Goal: Task Accomplishment & Management: Complete application form

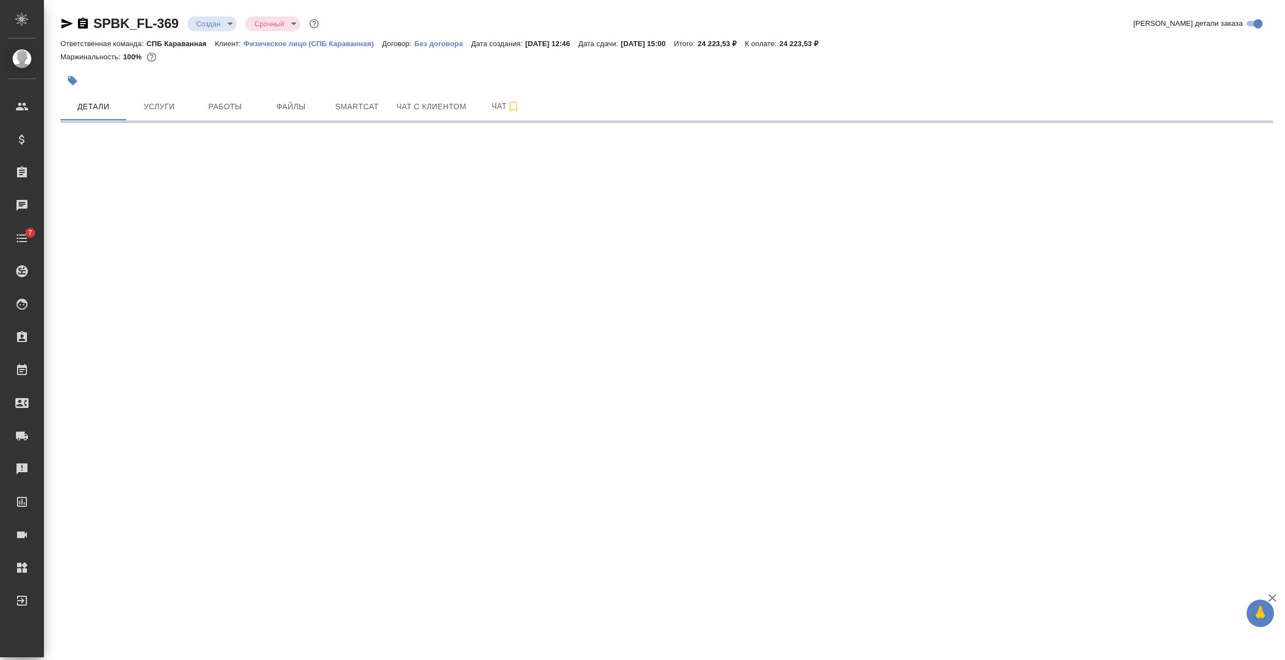
select select "RU"
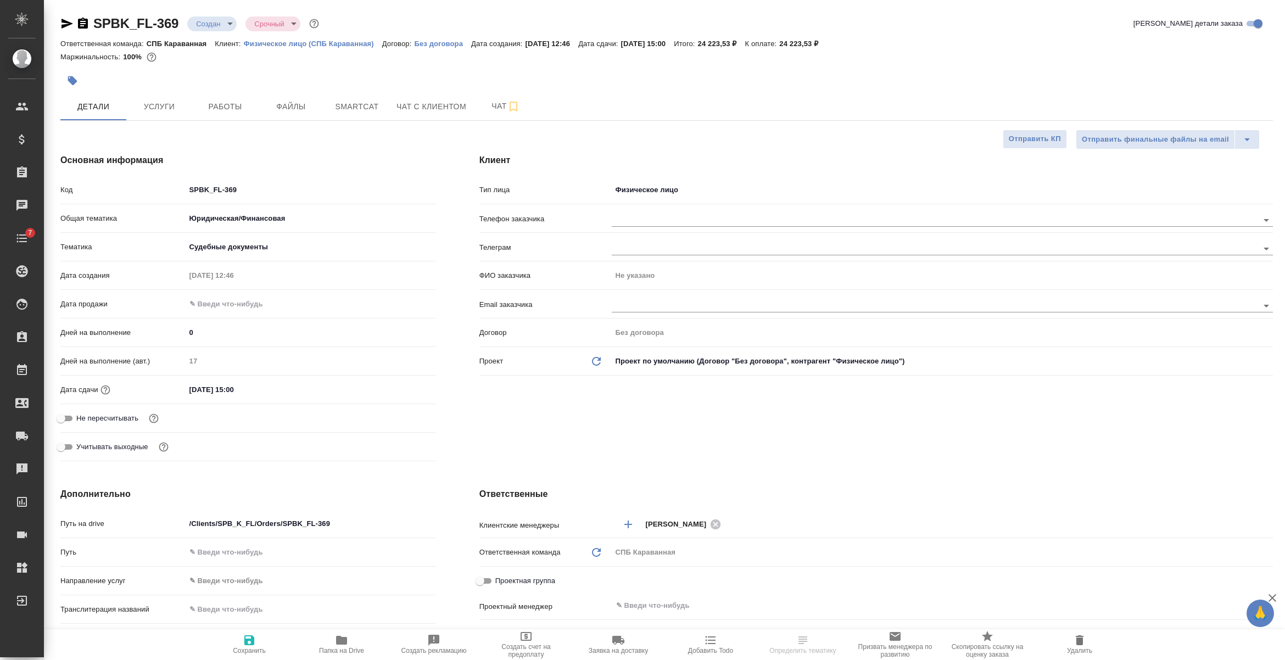
type textarea "x"
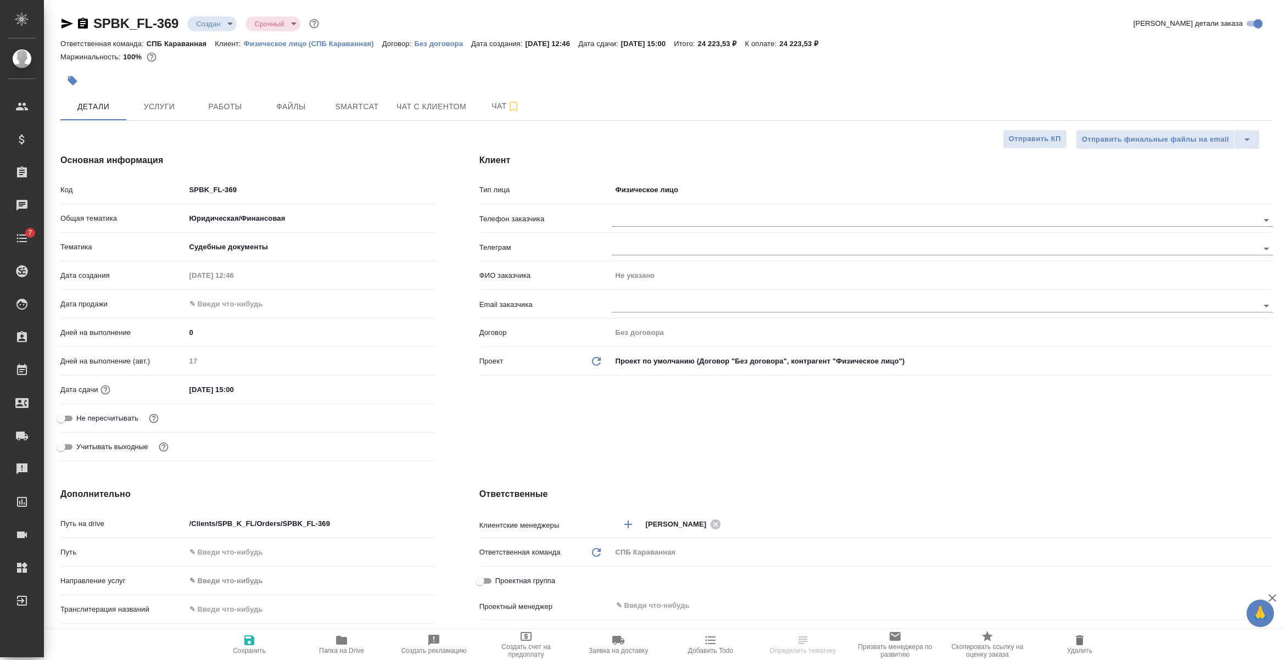
type textarea "x"
click at [83, 23] on icon "button" at bounding box center [82, 23] width 13 height 13
select select "RU"
type textarea "x"
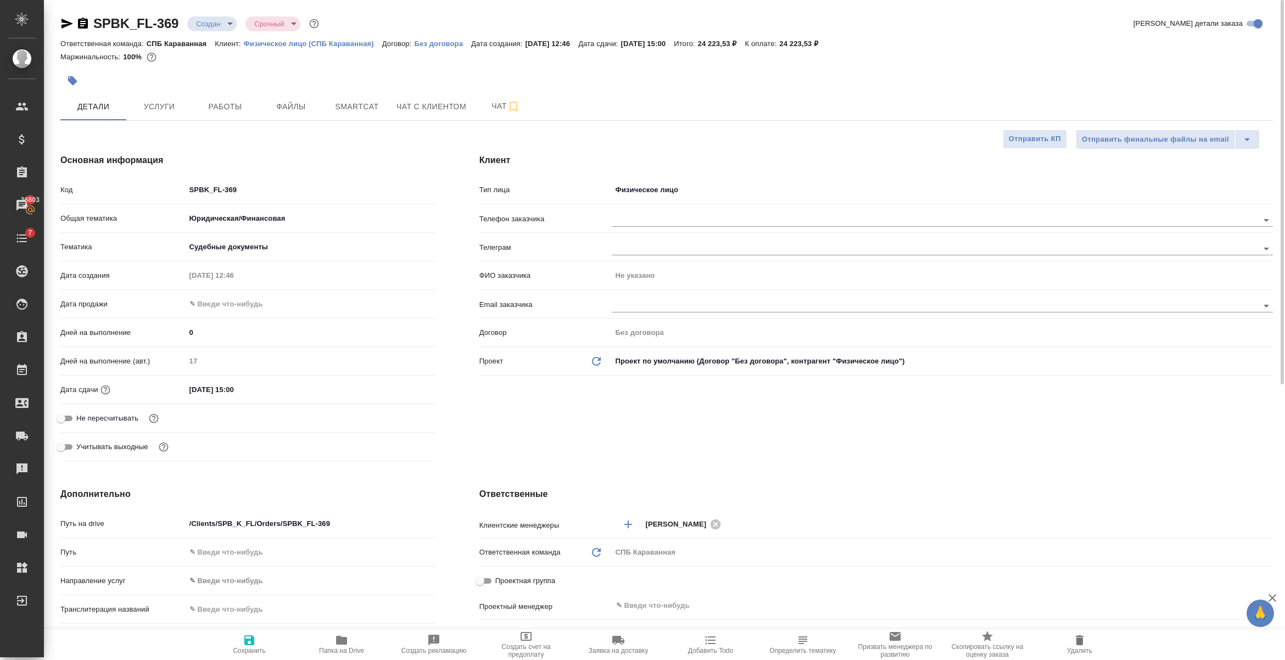
type textarea "x"
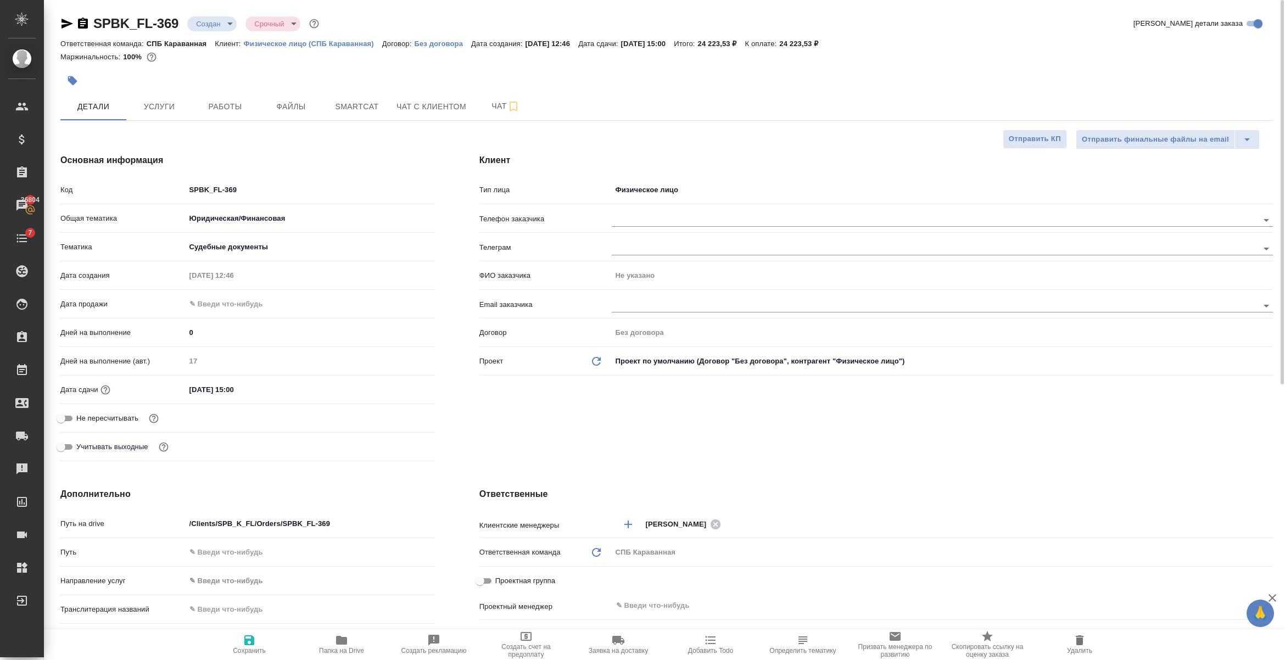
type textarea "x"
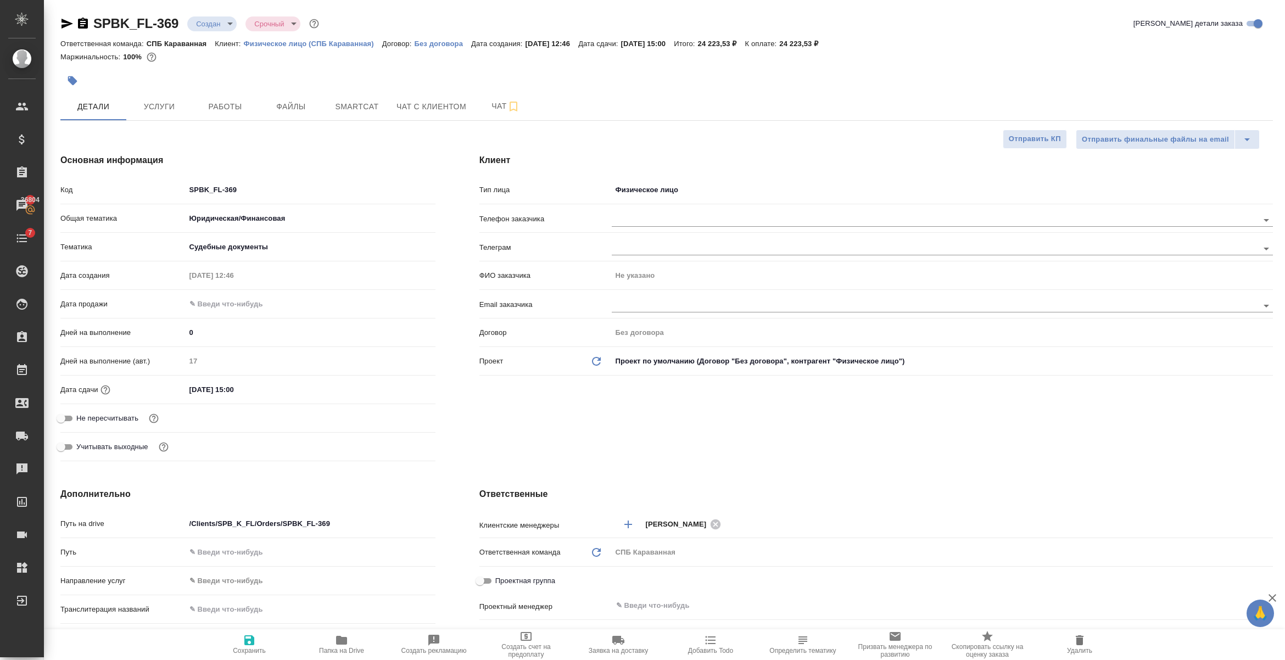
type textarea "x"
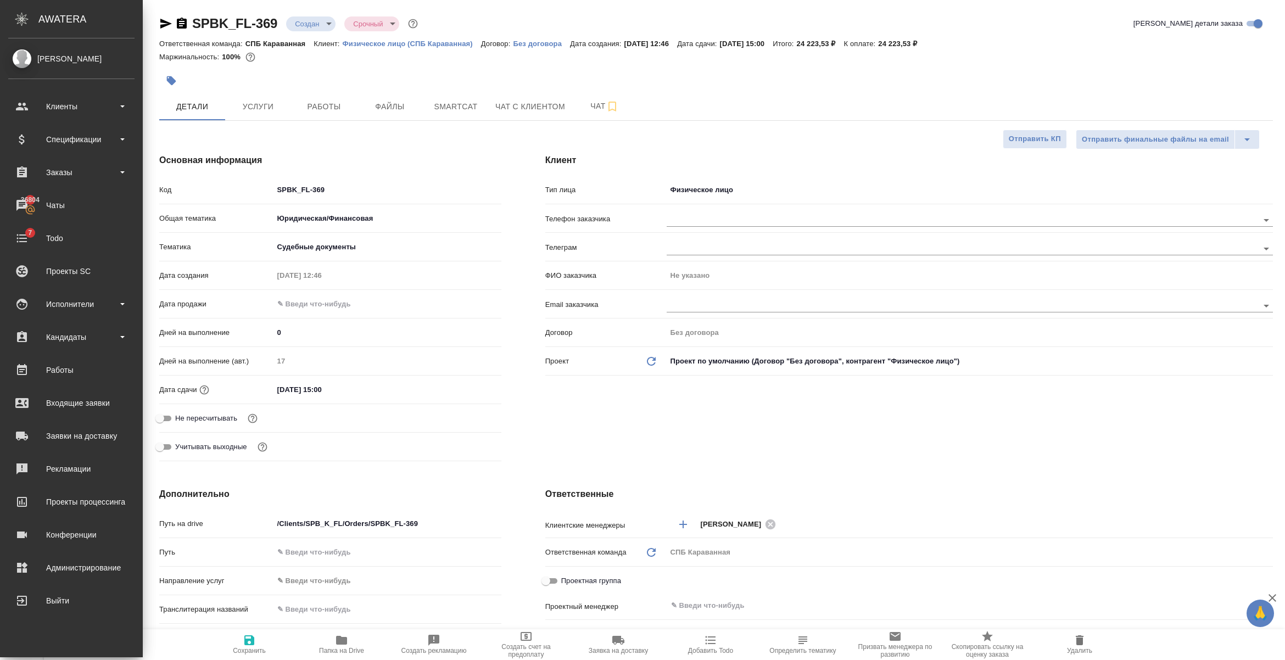
type textarea "x"
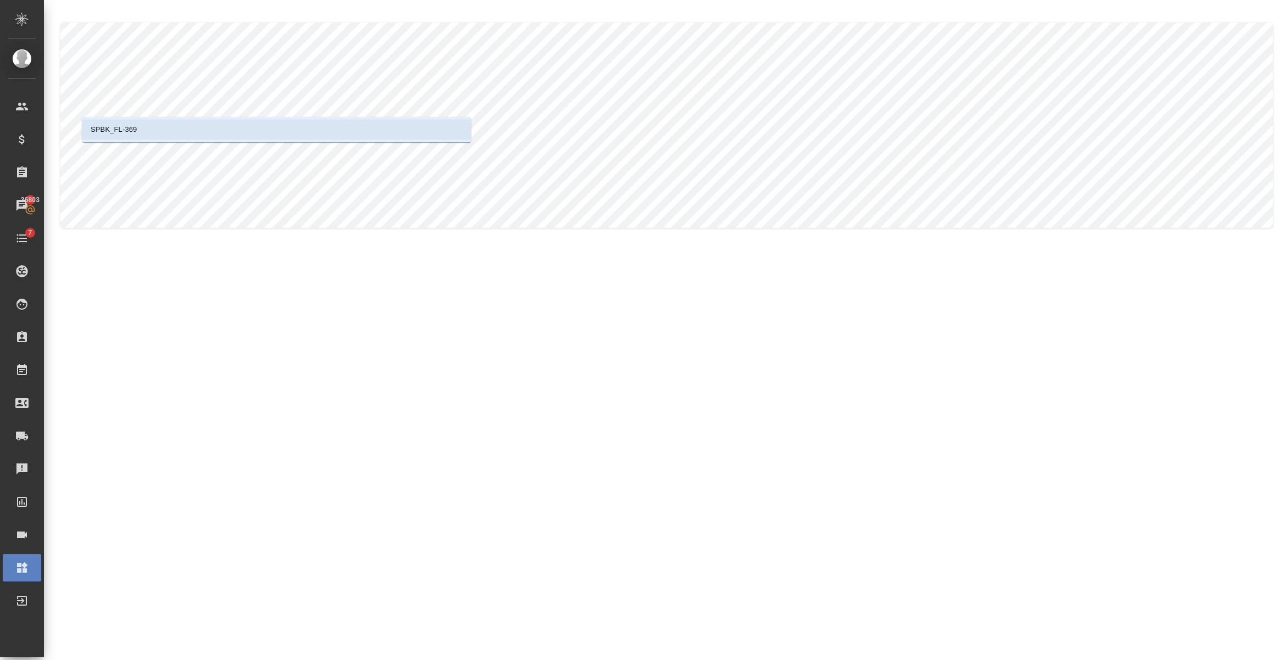
click at [145, 126] on li "SPBK_FL-369" at bounding box center [276, 130] width 389 height 20
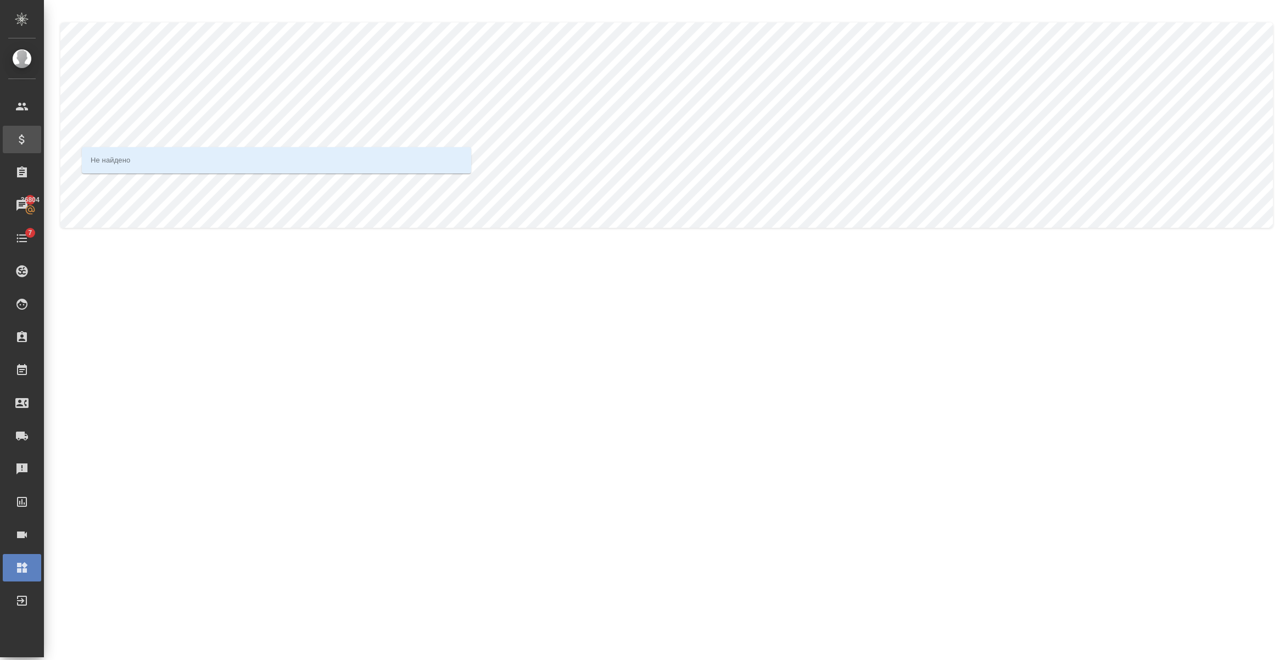
click at [42, 148] on div ".cls-1 fill:#fff; AWATERA Semenets Irina Клиенты Спецификации Заказы 36804 Чаты…" at bounding box center [642, 330] width 1285 height 660
click at [210, 159] on p "ООО "Нортес консалт"" at bounding box center [227, 159] width 77 height 11
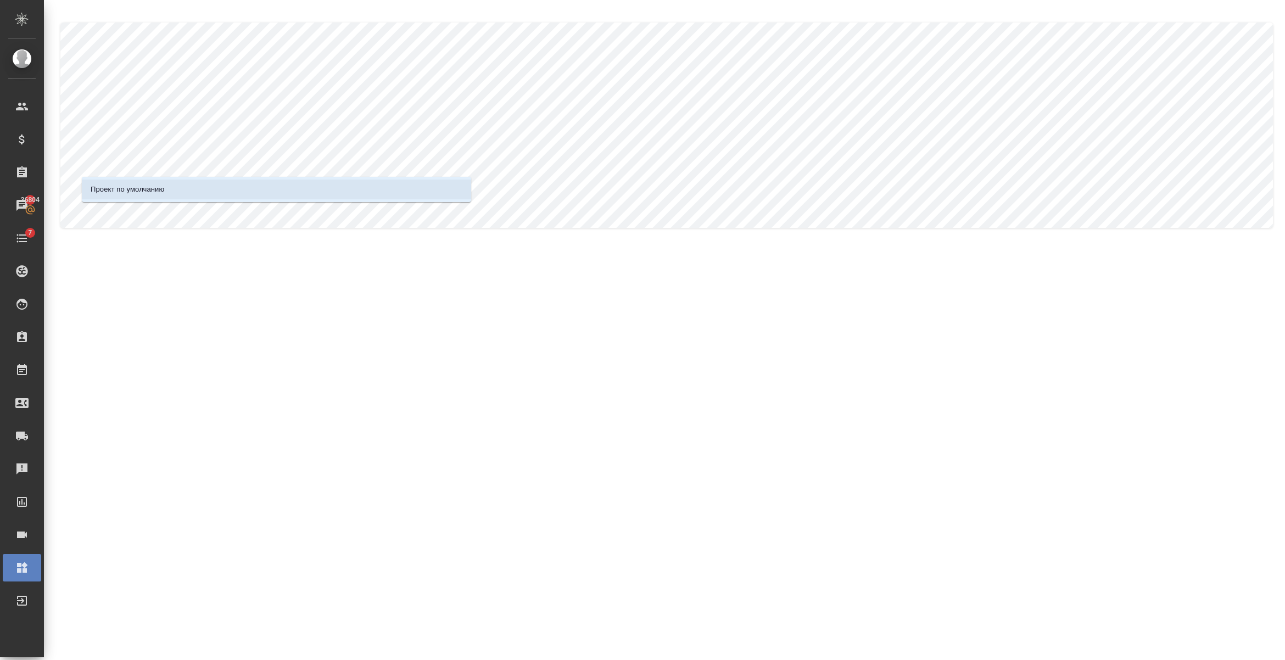
click at [141, 185] on p "Проект по умолчанию" at bounding box center [128, 189] width 74 height 11
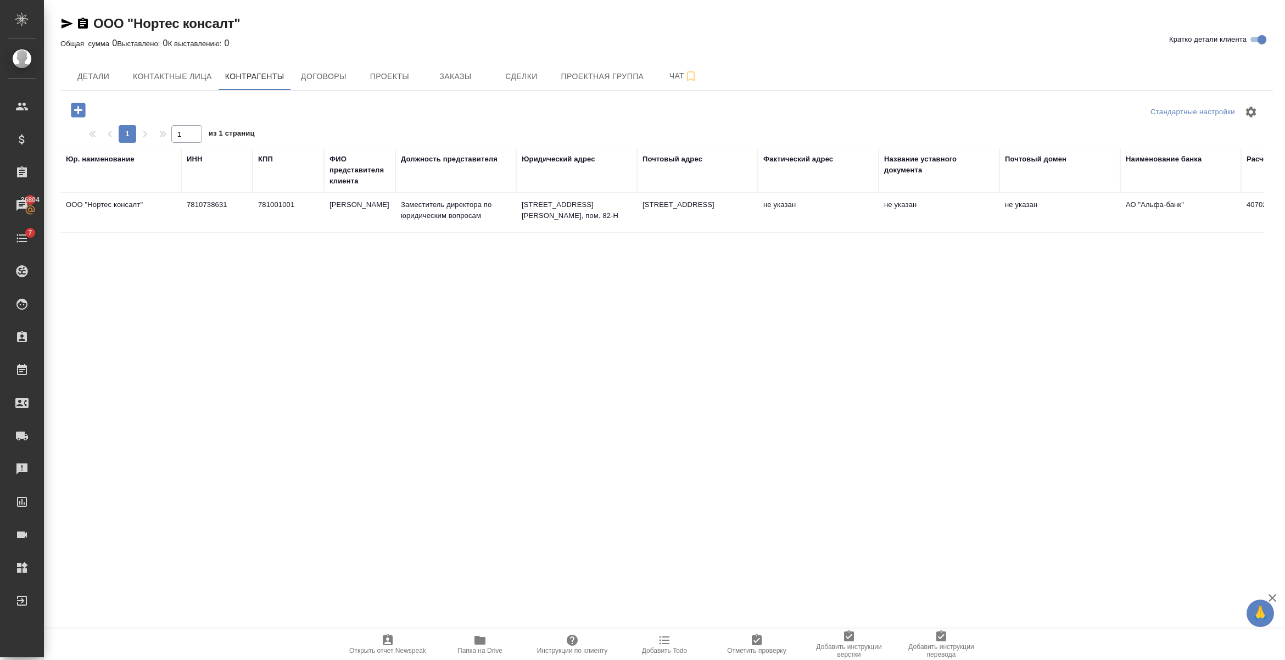
click at [92, 19] on div "ООО "Нортес консалт"" at bounding box center [150, 24] width 180 height 18
click at [79, 23] on icon "button" at bounding box center [83, 23] width 10 height 11
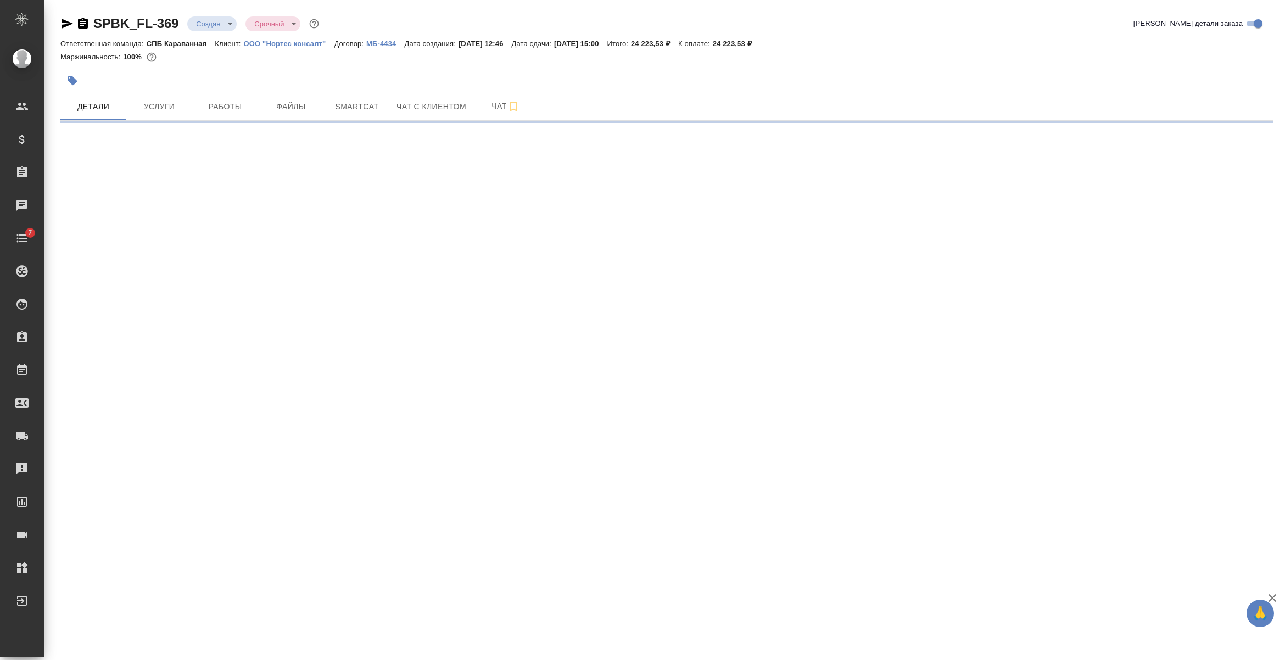
select select "RU"
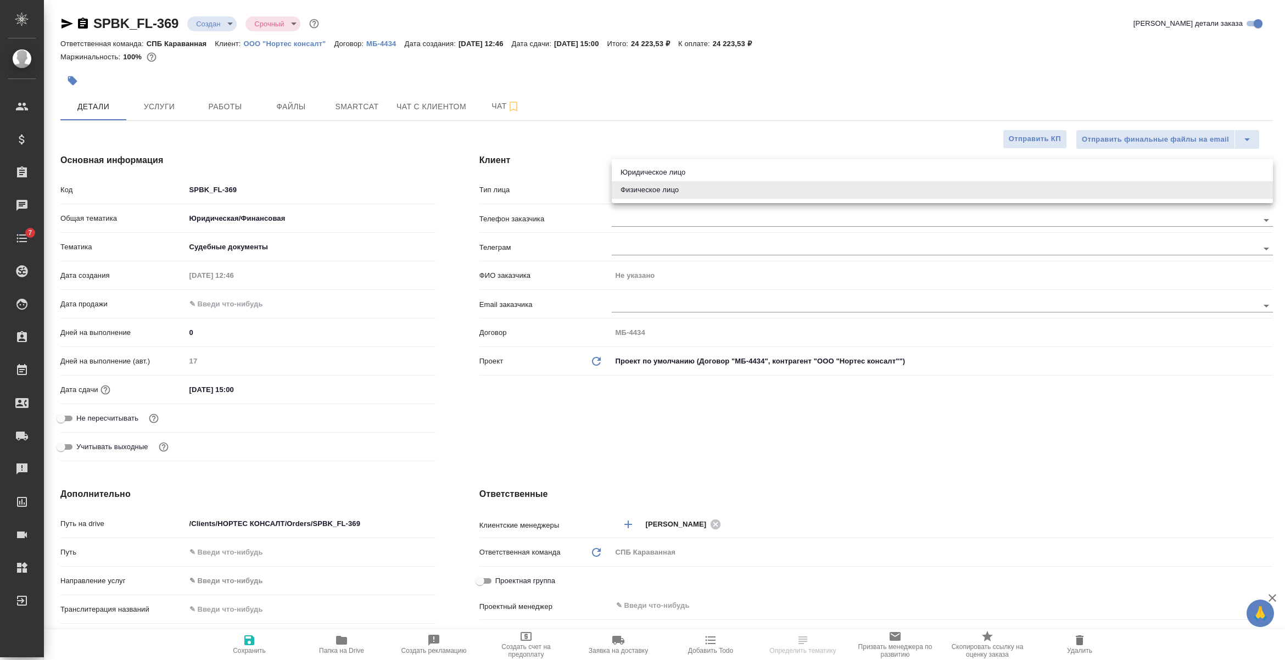
click at [682, 189] on body "🙏 .cls-1 fill:#fff; AWATERA [PERSON_NAME] Спецификации Заказы Чаты 7 Todo Проек…" at bounding box center [642, 330] width 1285 height 660
click at [671, 171] on li "Юридическое лицо" at bounding box center [942, 173] width 661 height 18
type input "company"
type textarea "x"
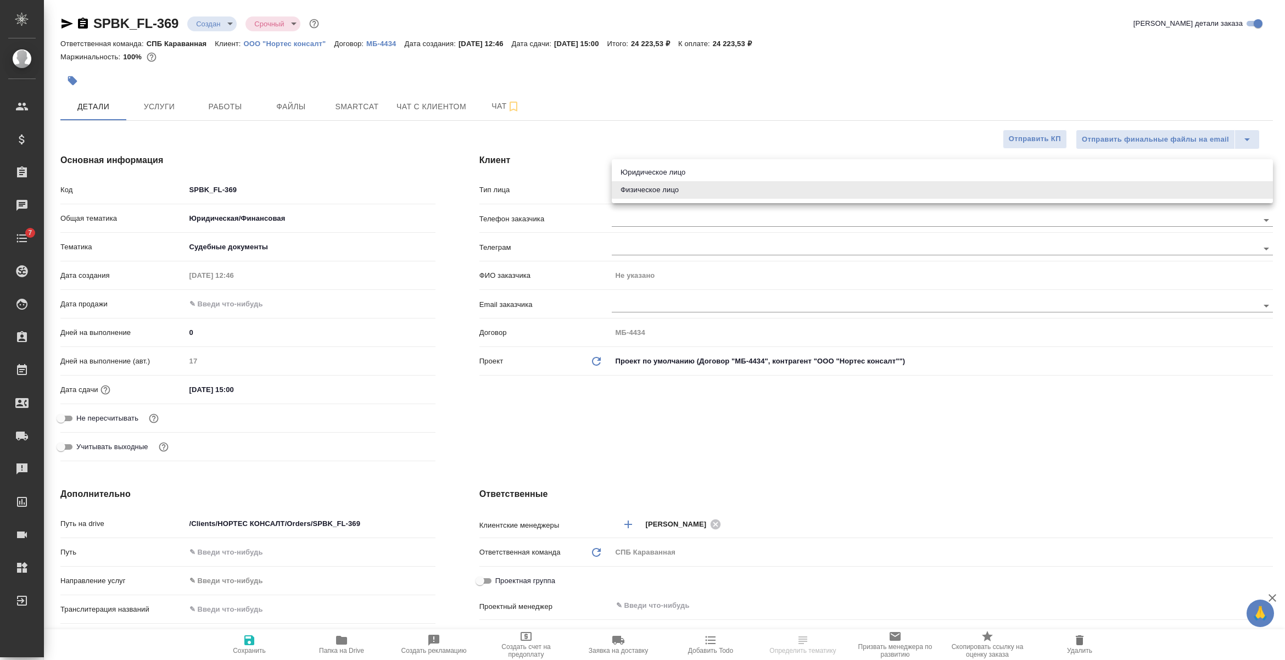
type textarea "x"
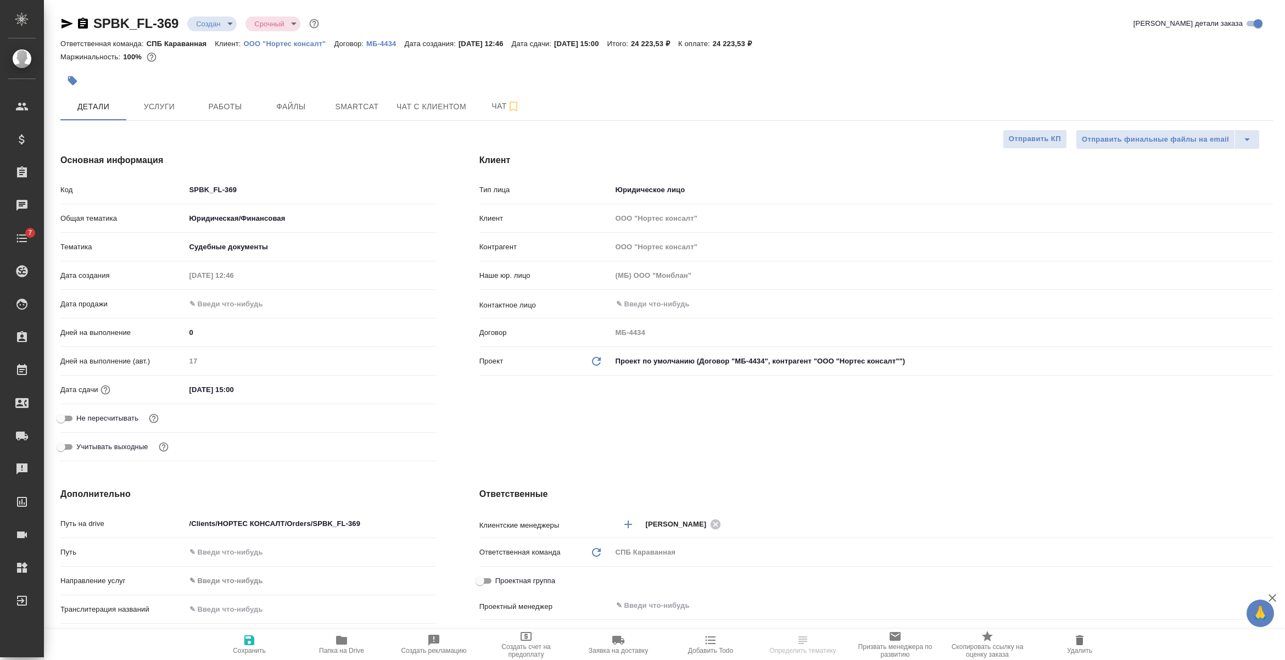
click at [594, 363] on icon "Обновить данные" at bounding box center [596, 361] width 13 height 13
type textarea "x"
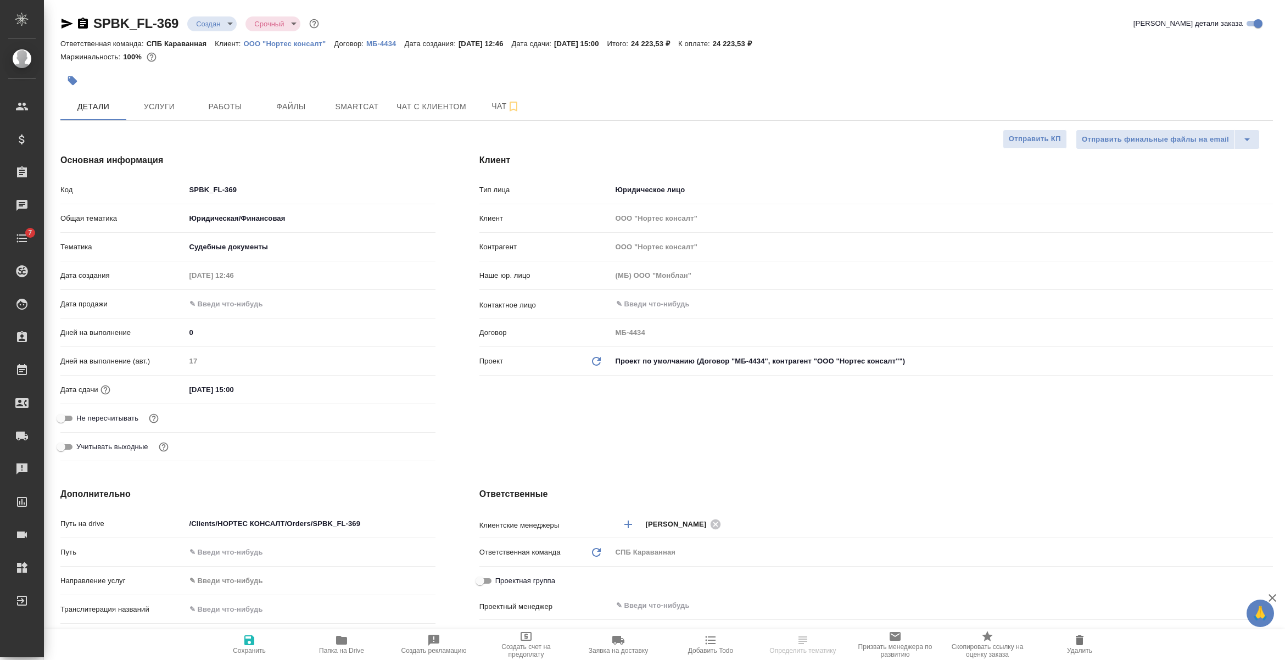
type textarea "x"
click at [242, 648] on span "Сохранить" at bounding box center [249, 651] width 33 height 8
type textarea "x"
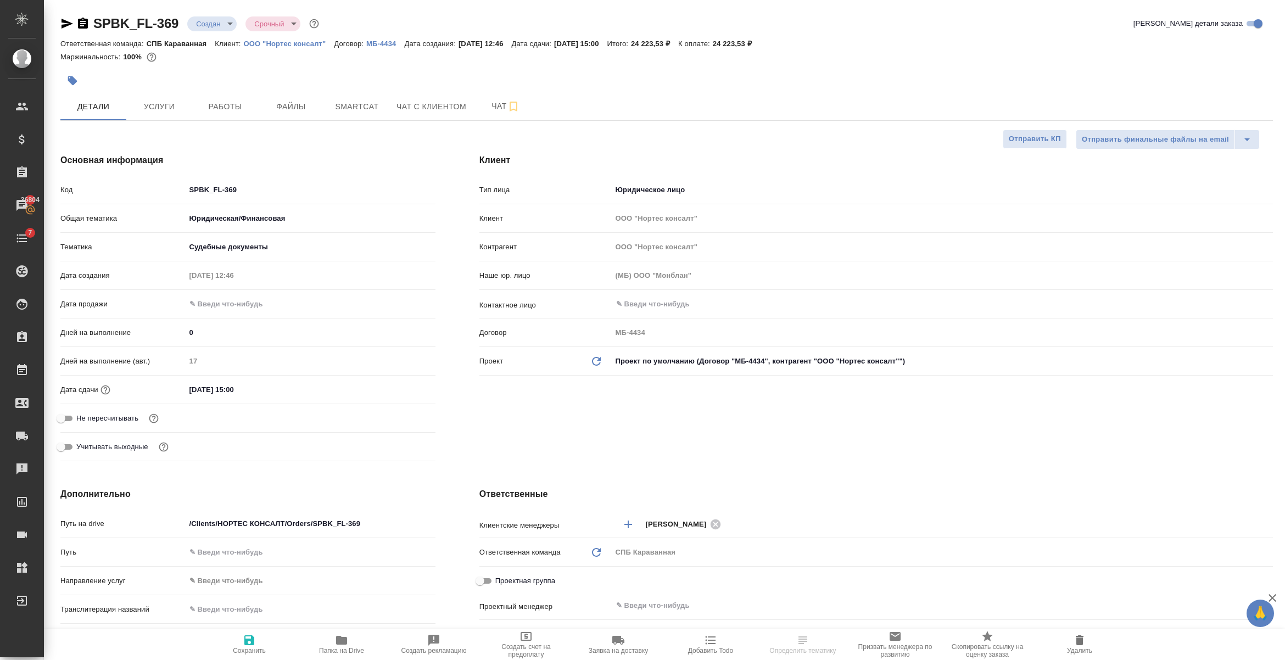
type textarea "x"
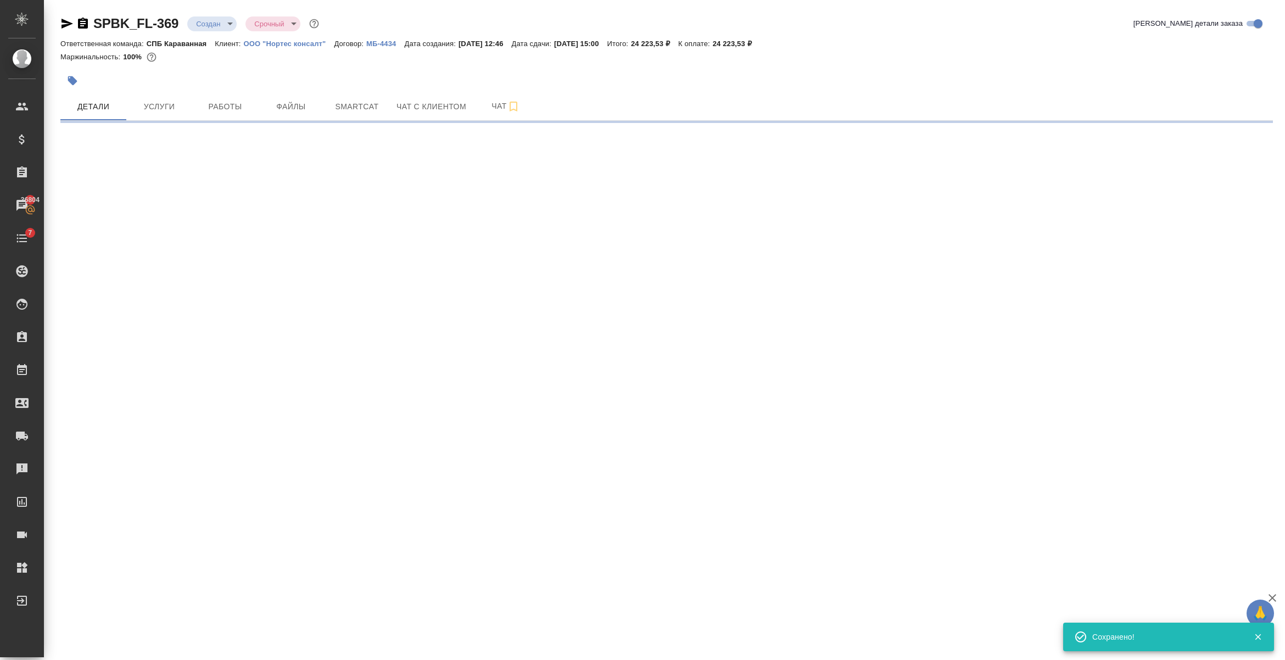
select select "RU"
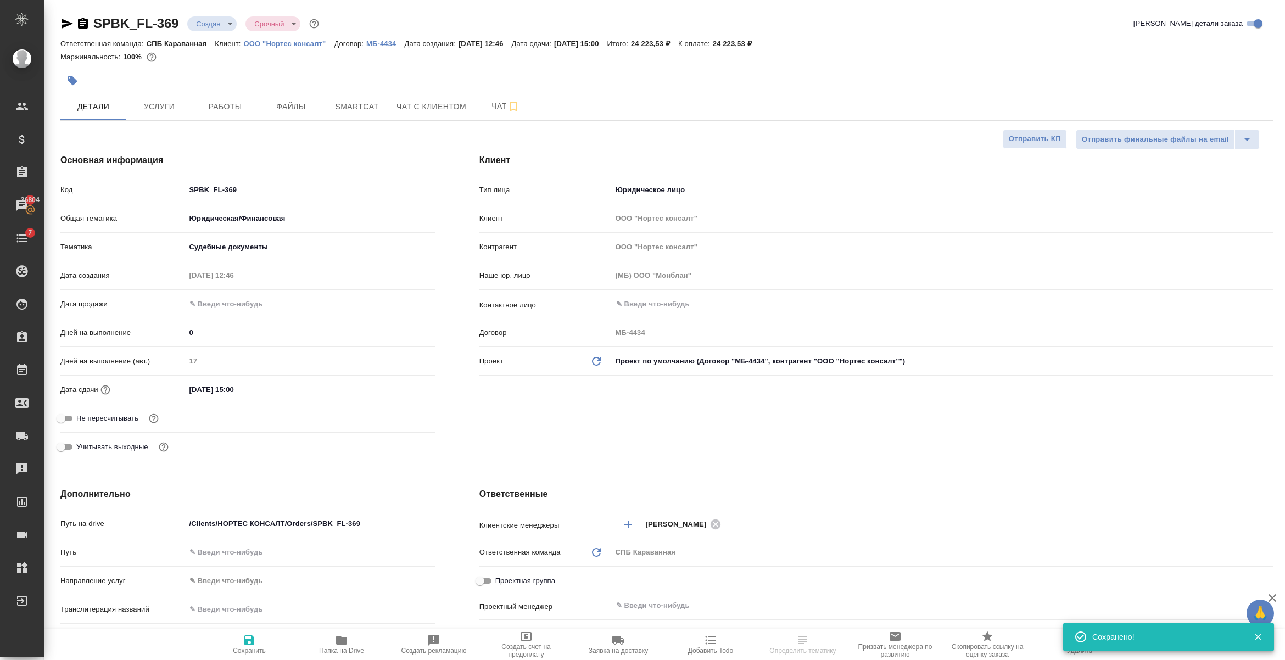
type textarea "x"
select select "RU"
type textarea "x"
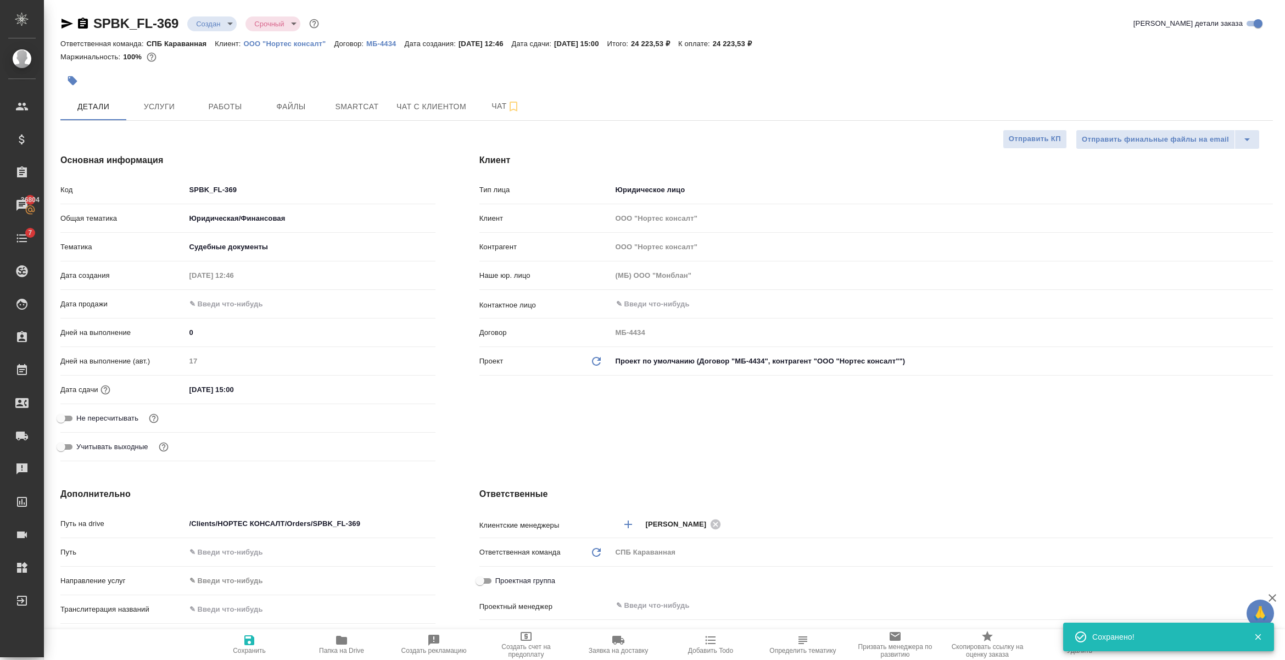
type textarea "x"
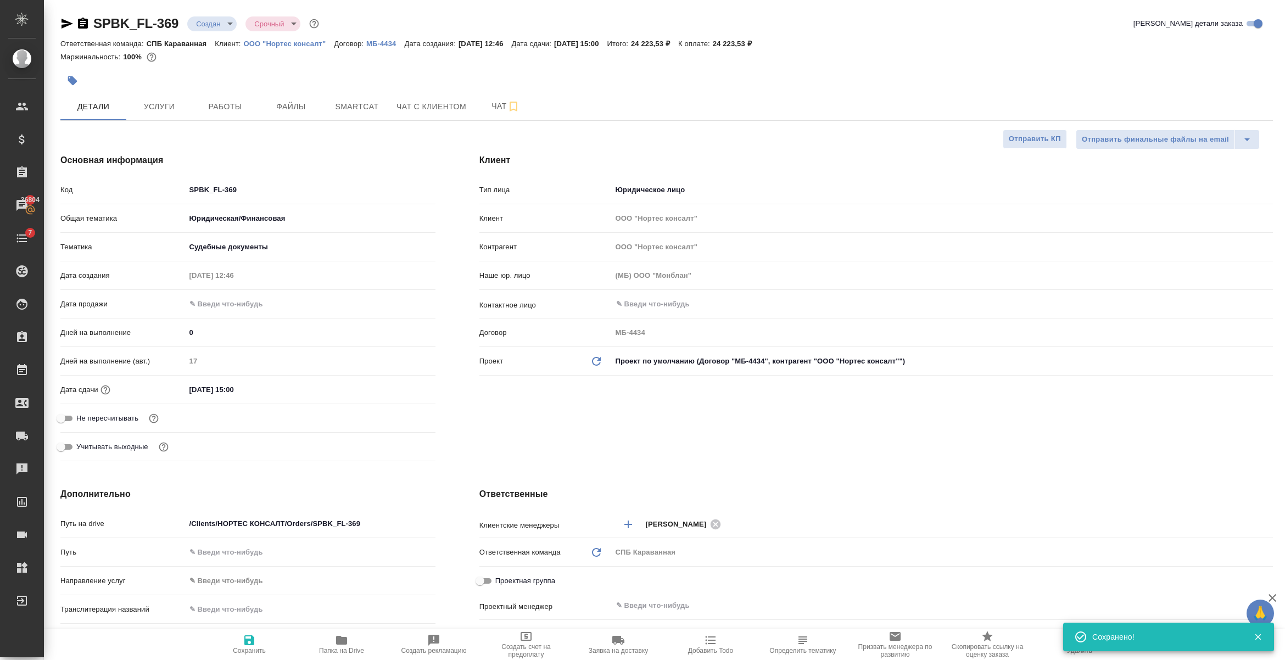
type textarea "x"
